Goal: Task Accomplishment & Management: Manage account settings

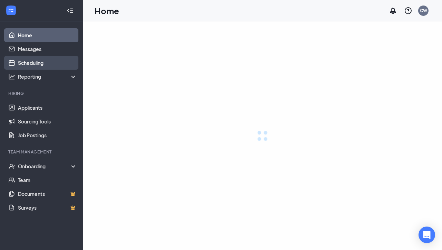
click at [39, 67] on link "Scheduling" at bounding box center [47, 63] width 59 height 14
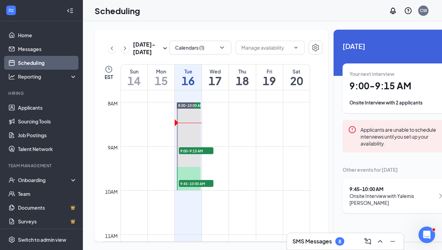
scroll to position [340, 0]
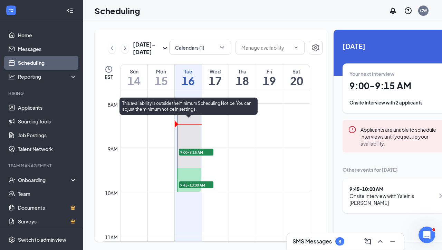
click at [191, 156] on span "9:00-9:15 AM" at bounding box center [196, 152] width 35 height 7
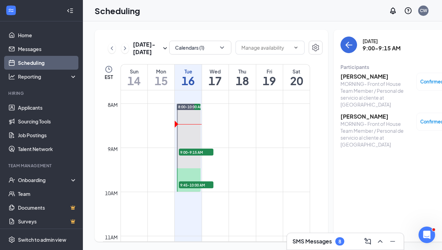
click at [210, 76] on h3 "[PERSON_NAME]" at bounding box center [376, 77] width 72 height 8
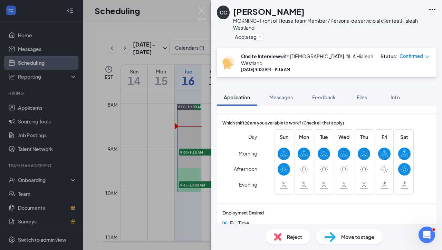
scroll to position [315, 0]
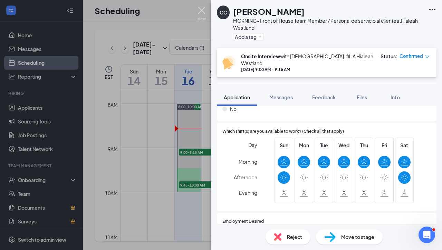
click at [202, 14] on img at bounding box center [201, 13] width 9 height 13
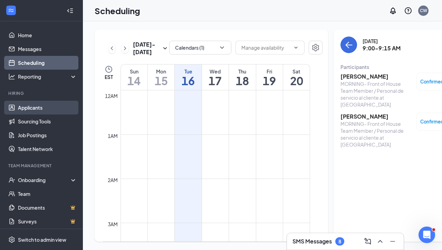
click at [29, 105] on link "Applicants" at bounding box center [47, 108] width 59 height 14
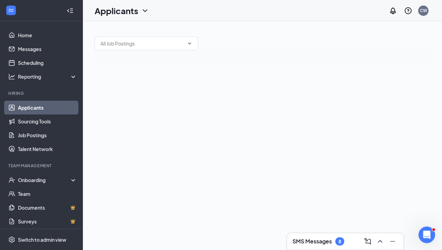
click at [30, 108] on link "Applicants" at bounding box center [47, 108] width 59 height 14
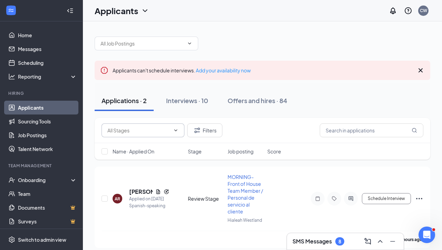
click at [177, 130] on icon "ChevronDown" at bounding box center [176, 131] width 6 height 6
click at [177, 132] on icon "ChevronDown" at bounding box center [176, 131] width 6 height 6
click at [175, 130] on icon "ChevronDown" at bounding box center [175, 130] width 3 height 2
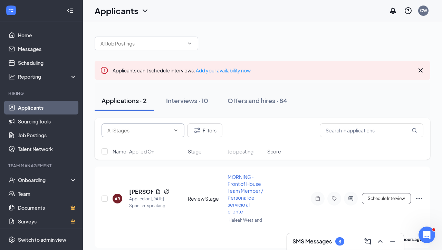
click at [174, 128] on icon "ChevronDown" at bounding box center [176, 131] width 6 height 6
click at [176, 131] on icon "ChevronDown" at bounding box center [175, 130] width 3 height 2
click at [210, 132] on input "text" at bounding box center [372, 131] width 104 height 14
click at [210, 67] on icon "Cross" at bounding box center [420, 70] width 8 height 8
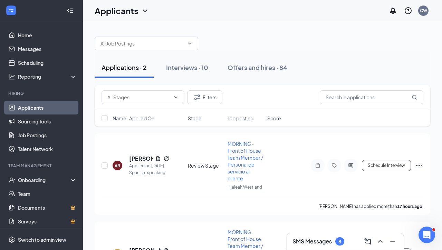
click at [210, 33] on div at bounding box center [262, 40] width 335 height 21
click at [210, 92] on input "text" at bounding box center [372, 97] width 104 height 14
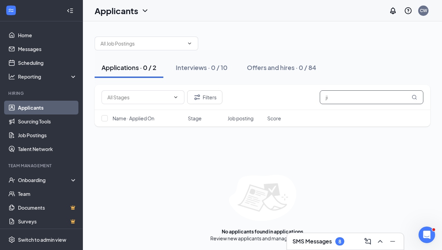
type input "j"
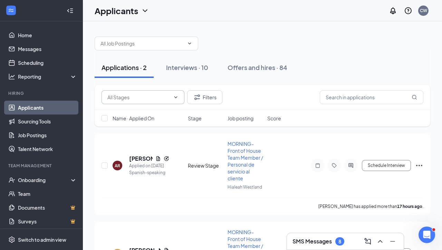
click at [178, 98] on icon "ChevronDown" at bounding box center [176, 98] width 6 height 6
click at [176, 98] on icon "ChevronDown" at bounding box center [176, 98] width 6 height 6
click at [203, 98] on button "Filters" at bounding box center [204, 97] width 35 height 14
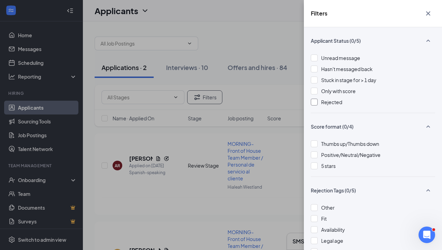
click at [210, 103] on div at bounding box center [314, 102] width 7 height 7
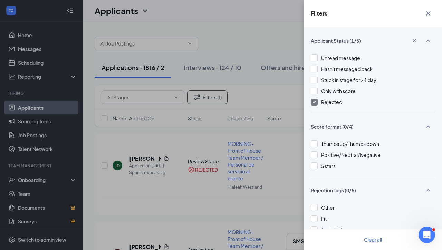
click at [148, 160] on div "Filters Applicant Status (1/5) Unread message Hasn't messaged back Stuck in sta…" at bounding box center [221, 125] width 442 height 250
click at [188, 141] on div "Filters Applicant Status (1/5) Unread message Hasn't messaged back Stuck in sta…" at bounding box center [221, 125] width 442 height 250
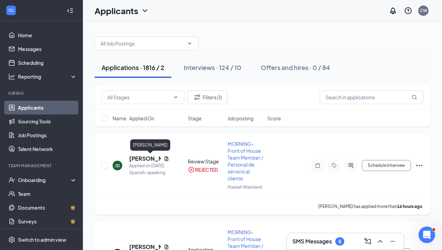
click at [143, 158] on h5 "Jim Del cid" at bounding box center [145, 159] width 32 height 8
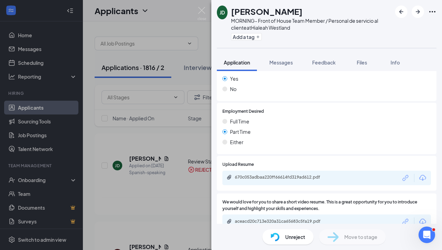
scroll to position [303, 0]
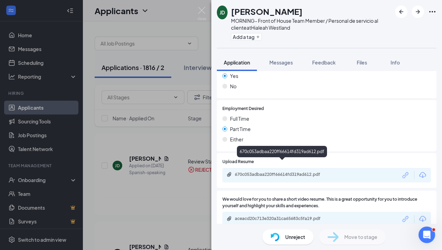
click at [210, 172] on div "670c053adbaa220ff66614fd319ad612.pdf" at bounding box center [283, 175] width 97 height 6
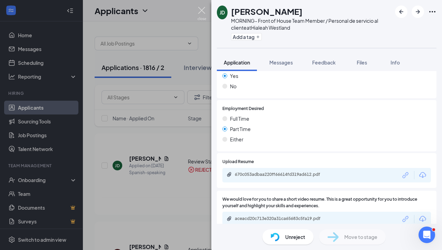
click at [203, 11] on img at bounding box center [201, 13] width 9 height 13
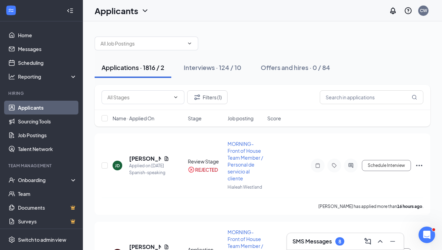
click at [40, 107] on link "Applicants" at bounding box center [47, 108] width 59 height 14
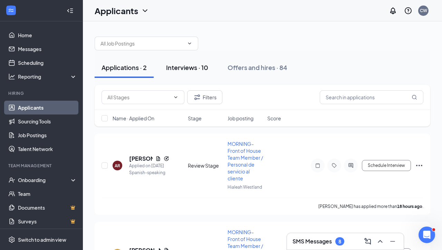
click at [181, 71] on div "Interviews · 10" at bounding box center [187, 67] width 42 height 9
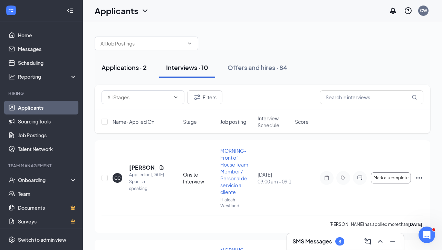
click at [114, 71] on div "Applications · 2" at bounding box center [123, 67] width 45 height 9
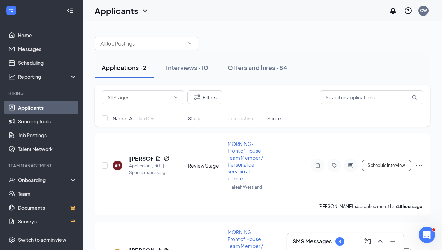
click at [38, 111] on link "Applicants" at bounding box center [47, 108] width 59 height 14
click at [32, 61] on link "Scheduling" at bounding box center [47, 63] width 59 height 14
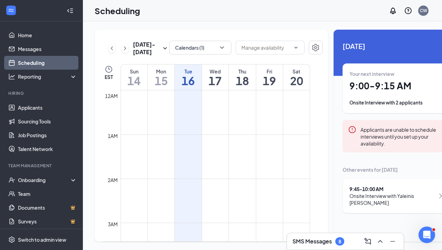
scroll to position [339, 0]
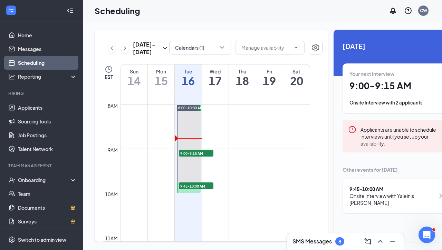
click at [210, 197] on div "Onsite Interview with Yaleinis Scull" at bounding box center [391, 200] width 85 height 14
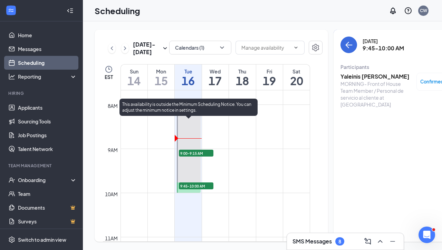
click at [197, 157] on span "9:00-9:15 AM" at bounding box center [196, 153] width 35 height 7
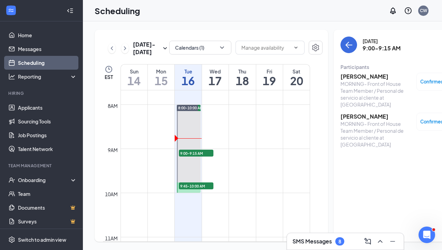
click at [210, 116] on h3 "Daylin Janero" at bounding box center [376, 117] width 72 height 8
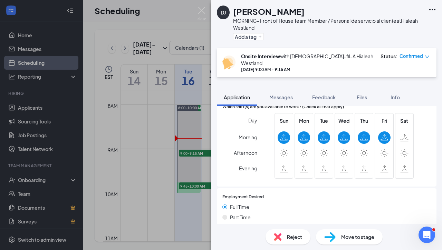
scroll to position [313, 0]
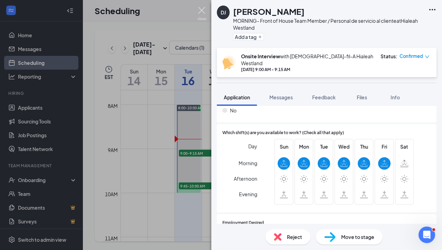
click at [202, 9] on img at bounding box center [201, 13] width 9 height 13
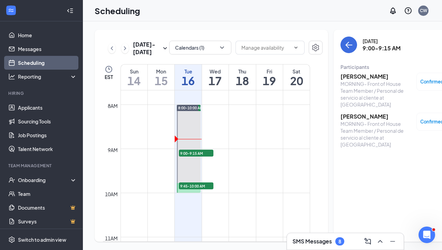
click at [202, 10] on div "Scheduling CW" at bounding box center [262, 10] width 359 height 21
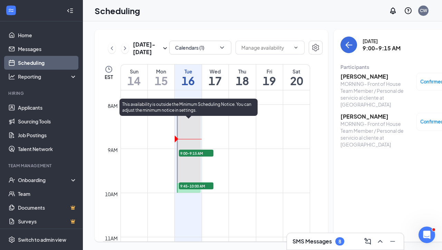
click at [202, 157] on span "9:00-9:15 AM" at bounding box center [196, 153] width 35 height 7
click at [195, 189] on span "9:45-10:00 AM" at bounding box center [196, 186] width 35 height 7
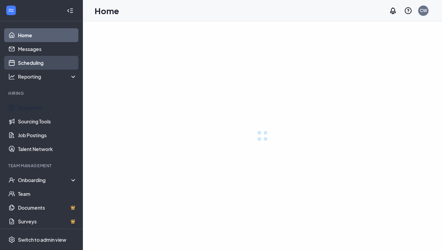
click at [19, 106] on link "Applicants" at bounding box center [47, 108] width 59 height 14
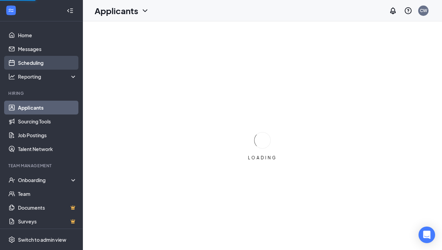
click at [31, 63] on link "Scheduling" at bounding box center [47, 63] width 59 height 14
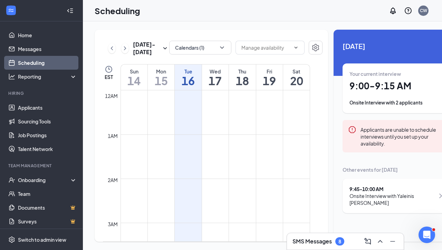
scroll to position [339, 0]
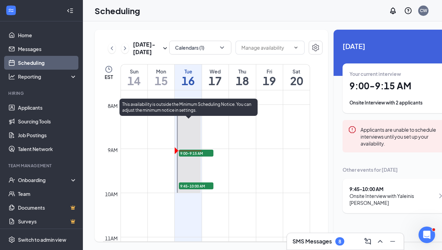
click at [206, 157] on span "9:00-9:15 AM" at bounding box center [196, 153] width 35 height 7
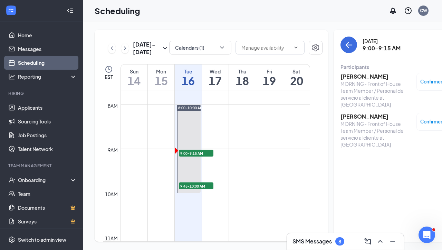
click at [344, 118] on h3 "[PERSON_NAME]" at bounding box center [376, 117] width 72 height 8
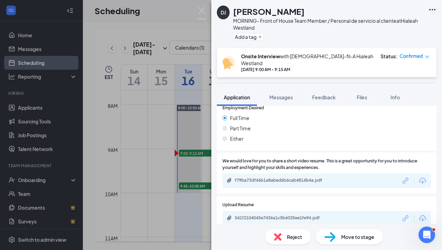
scroll to position [430, 0]
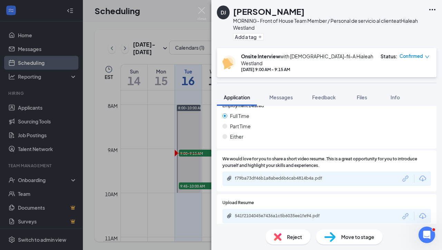
click at [286, 176] on div "f79ba73df46b1a8abed6b6cab4814b4a.pdf" at bounding box center [283, 179] width 97 height 6
click at [201, 13] on img at bounding box center [201, 13] width 9 height 13
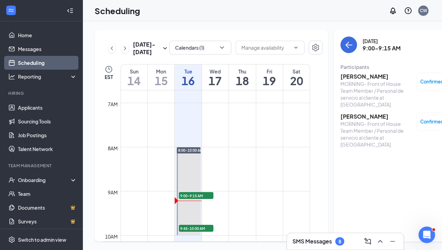
scroll to position [306, 0]
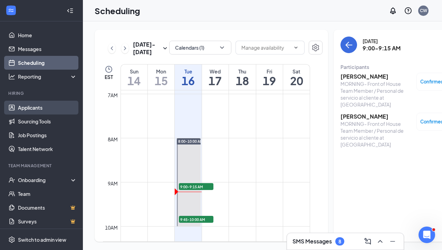
click at [22, 111] on link "Applicants" at bounding box center [47, 108] width 59 height 14
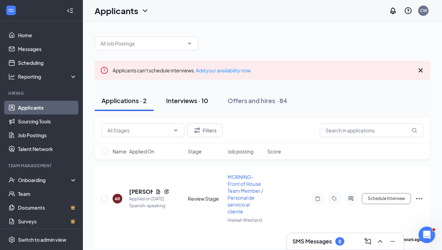
click at [195, 101] on div "Interviews · 10" at bounding box center [187, 100] width 42 height 9
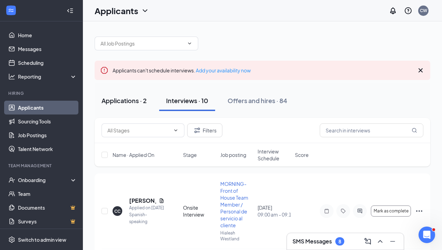
click at [130, 103] on div "Applications · 2" at bounding box center [123, 100] width 45 height 9
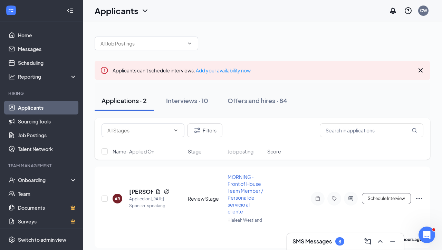
click at [43, 108] on link "Applicants" at bounding box center [47, 108] width 59 height 14
click at [37, 109] on link "Applicants" at bounding box center [47, 108] width 59 height 14
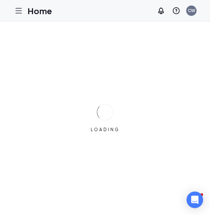
click at [0, 0] on link "Applicants" at bounding box center [0, 0] width 0 height 0
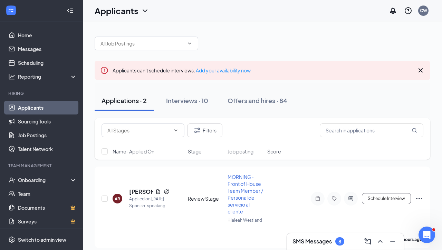
click at [47, 110] on link "Applicants" at bounding box center [47, 108] width 59 height 14
click at [142, 191] on h5 "[PERSON_NAME]" at bounding box center [140, 192] width 23 height 8
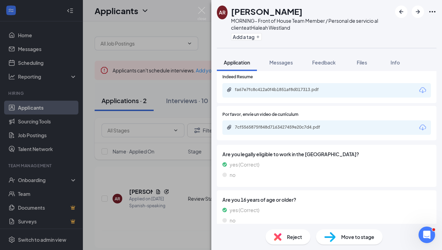
scroll to position [497, 0]
click at [210, 11] on icon "ArrowRight" at bounding box center [417, 12] width 8 height 8
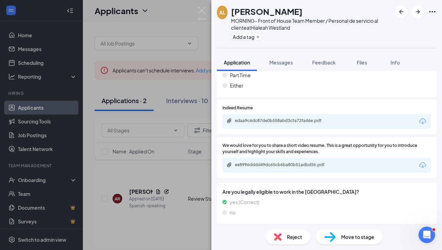
scroll to position [443, 0]
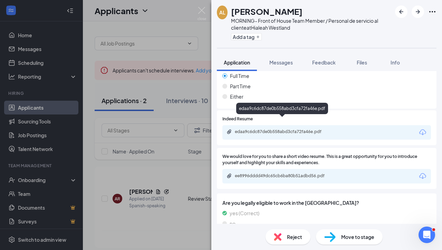
click at [210, 129] on div "edaa9c6dc87de0b558abd3cfa72fa46e.pdf" at bounding box center [283, 132] width 97 height 6
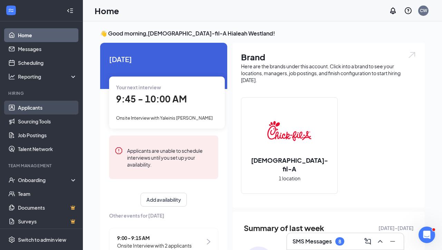
click at [29, 110] on link "Applicants" at bounding box center [47, 108] width 59 height 14
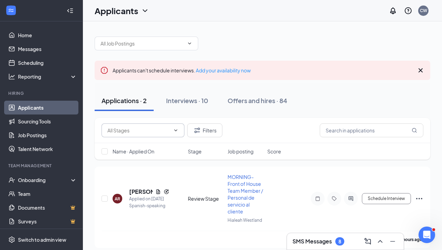
click at [176, 131] on icon "ChevronDown" at bounding box center [175, 130] width 3 height 2
click at [188, 106] on button "Interviews · 10" at bounding box center [187, 100] width 56 height 21
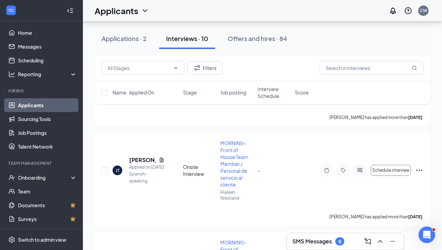
scroll to position [543, 0]
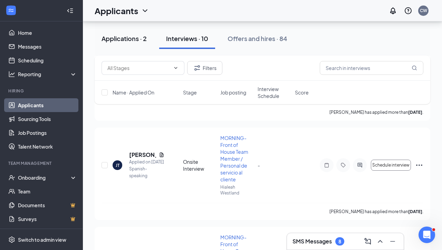
click at [125, 43] on button "Applications · 2" at bounding box center [124, 38] width 59 height 21
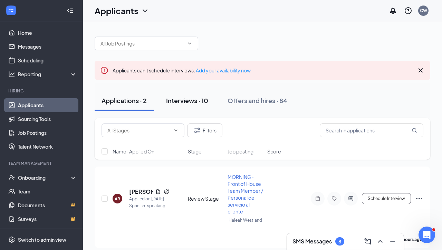
click at [179, 106] on button "Interviews · 10" at bounding box center [187, 100] width 56 height 21
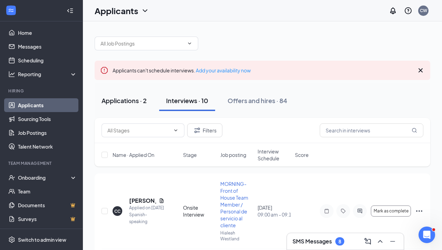
click at [126, 106] on button "Applications · 2" at bounding box center [124, 100] width 59 height 21
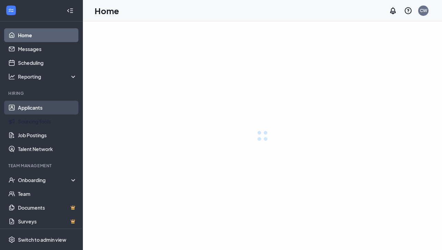
click at [42, 109] on link "Applicants" at bounding box center [47, 108] width 59 height 14
click at [30, 108] on link "Applicants" at bounding box center [47, 108] width 59 height 14
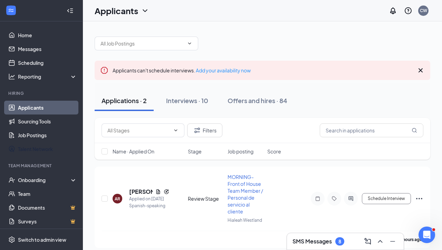
scroll to position [2, 0]
